Goal: Navigation & Orientation: Find specific page/section

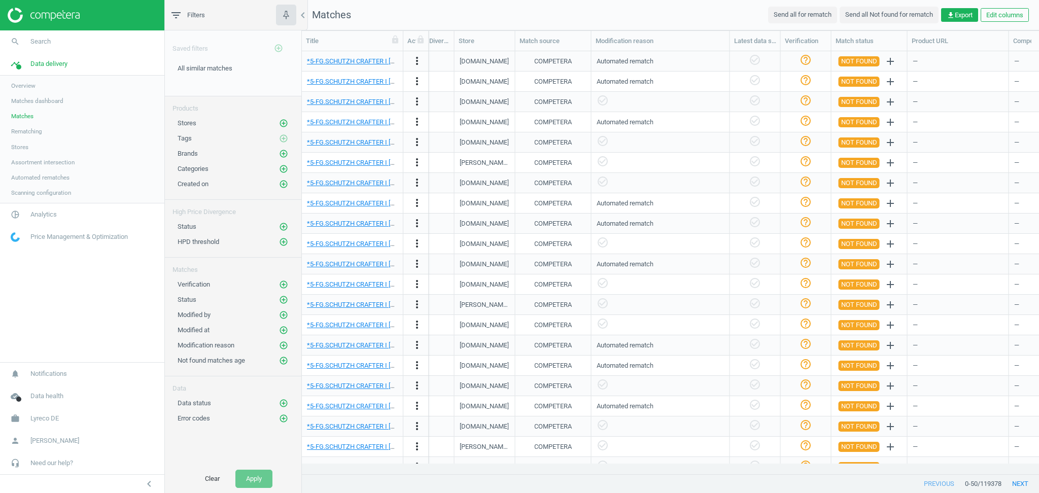
scroll to position [0, 629]
click at [62, 418] on link "work Lyreco DE" at bounding box center [82, 418] width 164 height 22
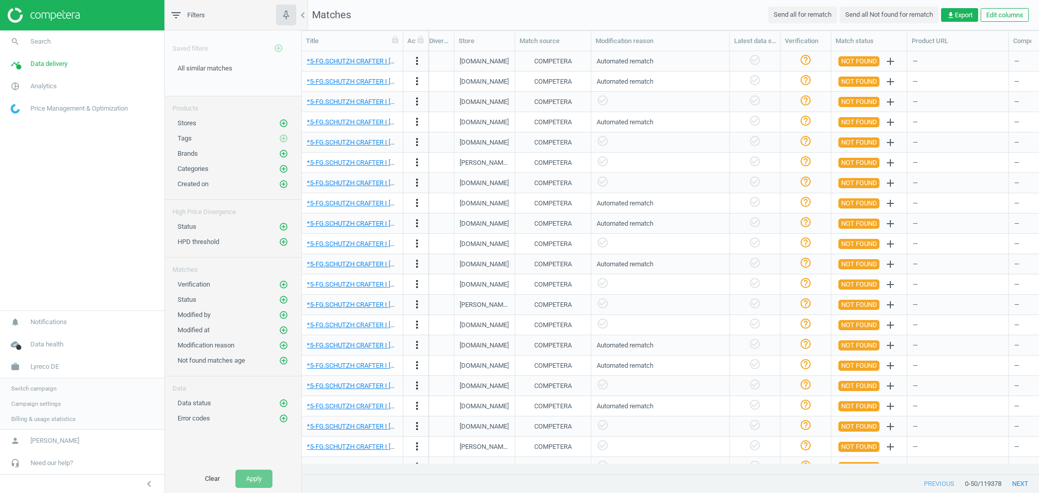
click at [33, 389] on span "Switch campaign" at bounding box center [33, 389] width 45 height 8
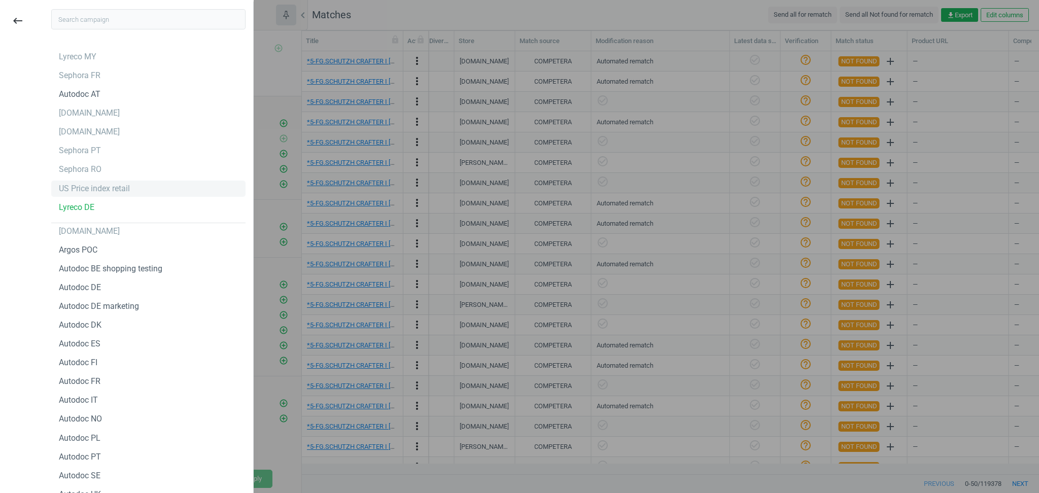
click at [89, 190] on div "US Price index retail" at bounding box center [94, 188] width 71 height 11
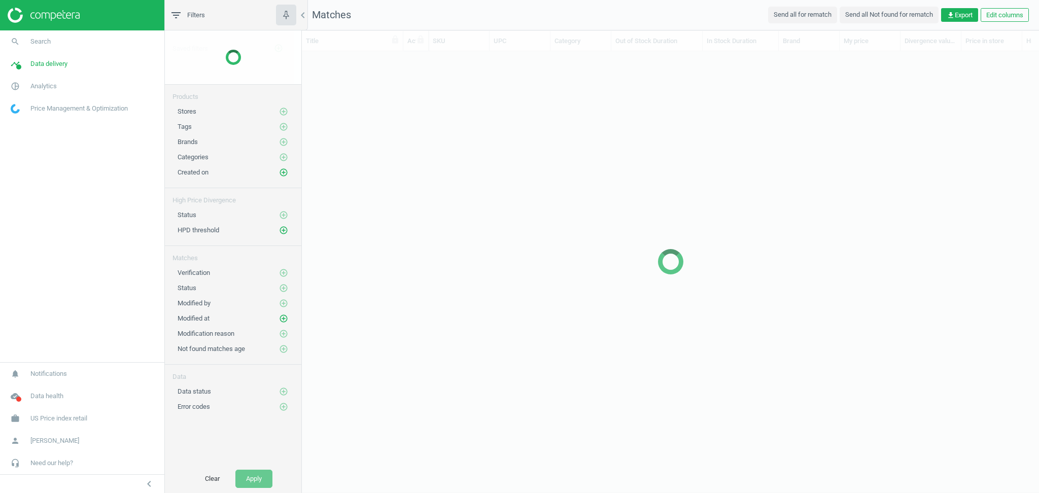
scroll to position [402, 726]
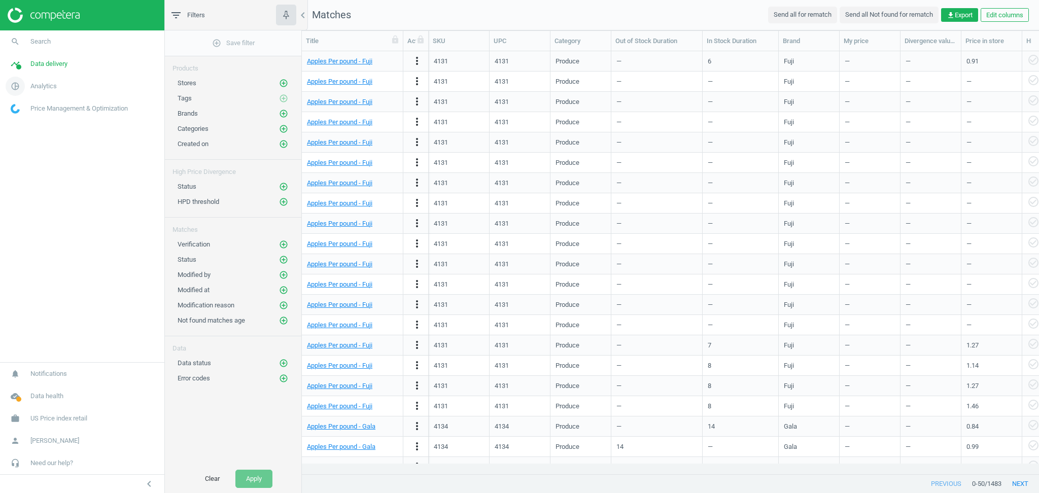
click at [47, 88] on span "Analytics" at bounding box center [43, 86] width 26 height 9
click at [46, 66] on span "Data delivery" at bounding box center [48, 63] width 37 height 9
click at [23, 145] on span "Stores" at bounding box center [19, 147] width 17 height 8
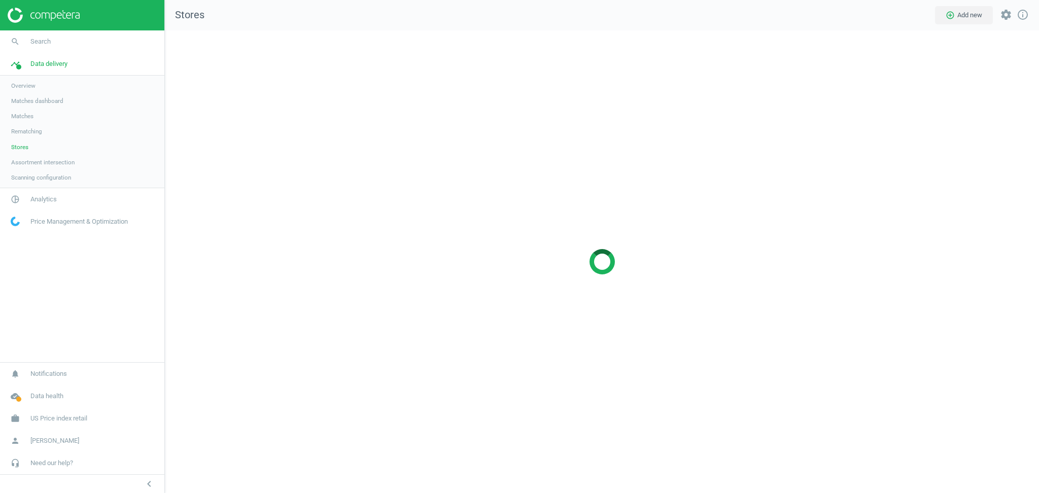
scroll to position [483, 895]
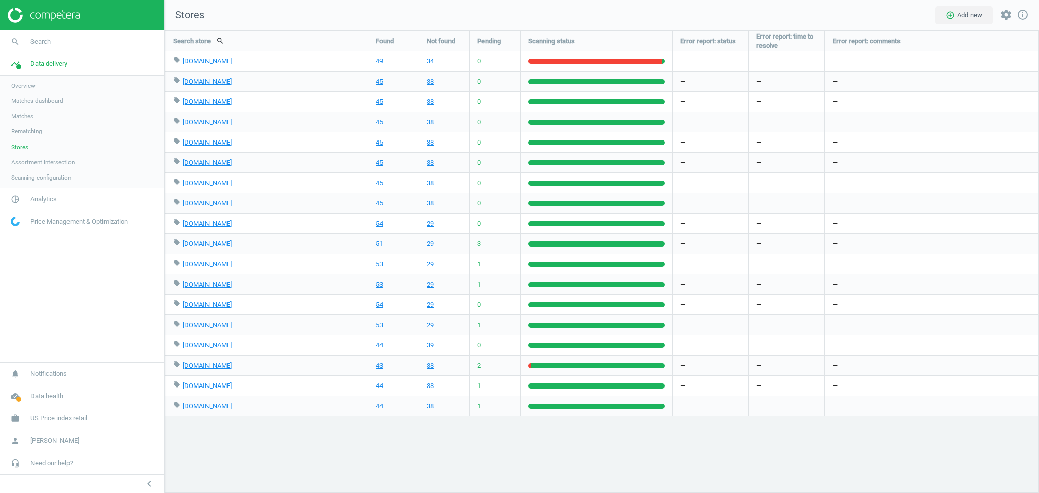
scroll to position [483, 895]
